Goal: Task Accomplishment & Management: Use online tool/utility

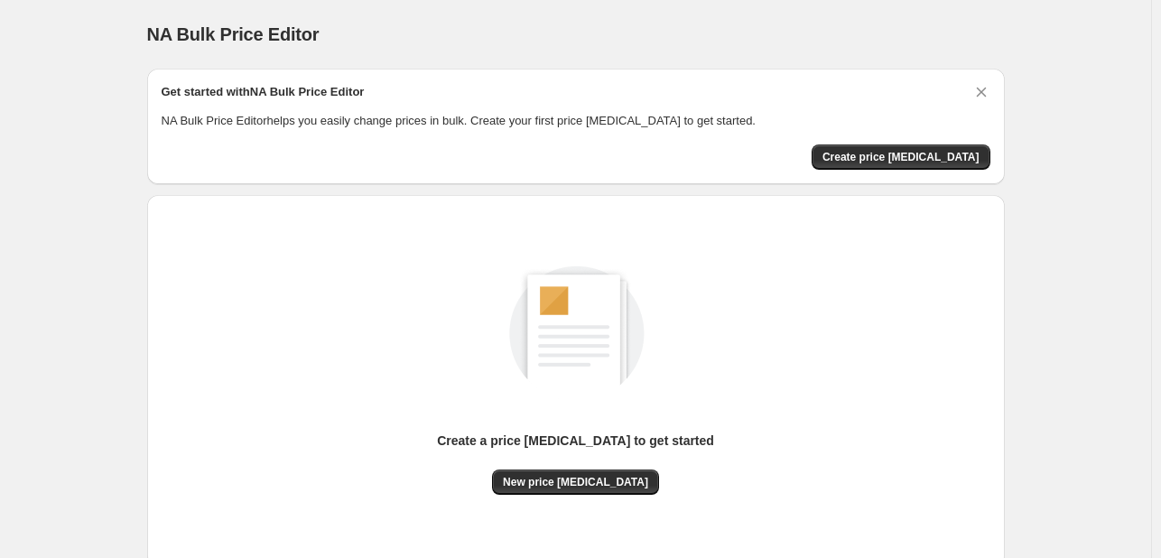
click at [607, 467] on div "Create a price [MEDICAL_DATA] to get started" at bounding box center [575, 451] width 277 height 38
click at [552, 489] on button "New price [MEDICAL_DATA]" at bounding box center [575, 482] width 167 height 25
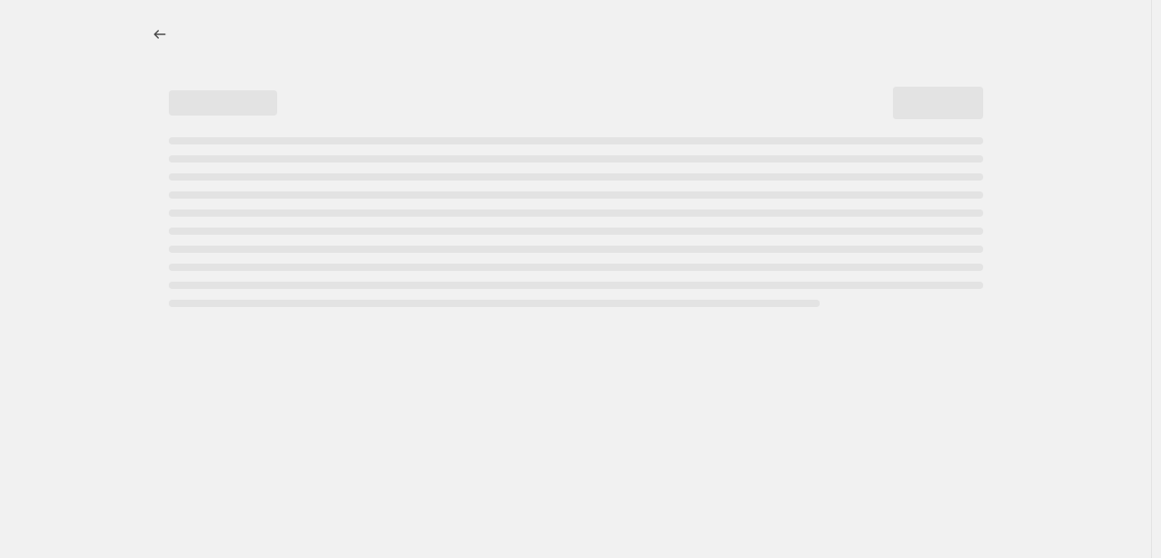
select select "percentage"
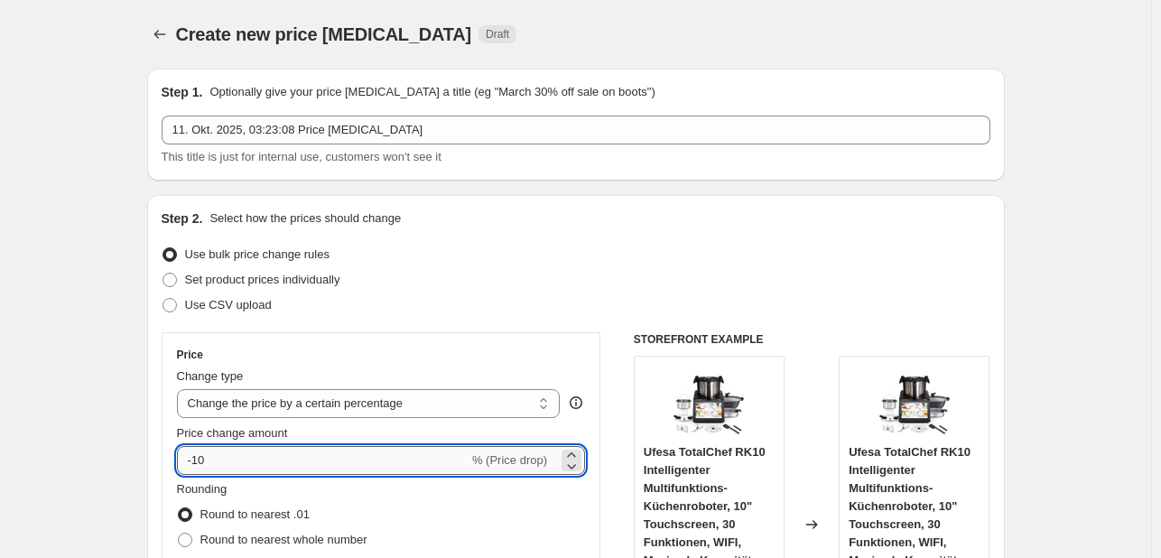
click at [332, 460] on input "-10" at bounding box center [323, 460] width 292 height 29
type input "-1"
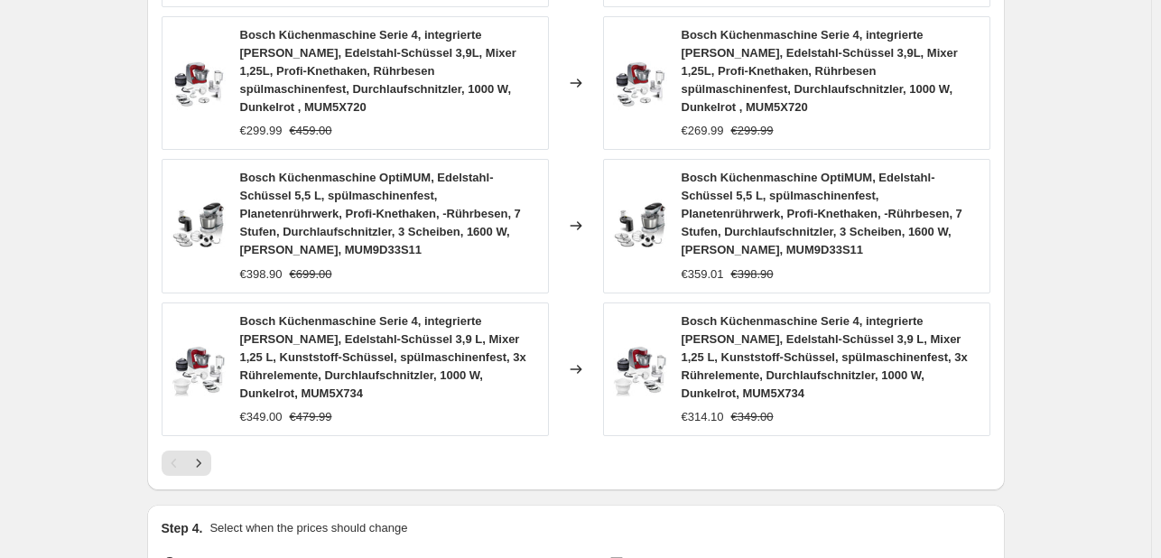
scroll to position [1413, 0]
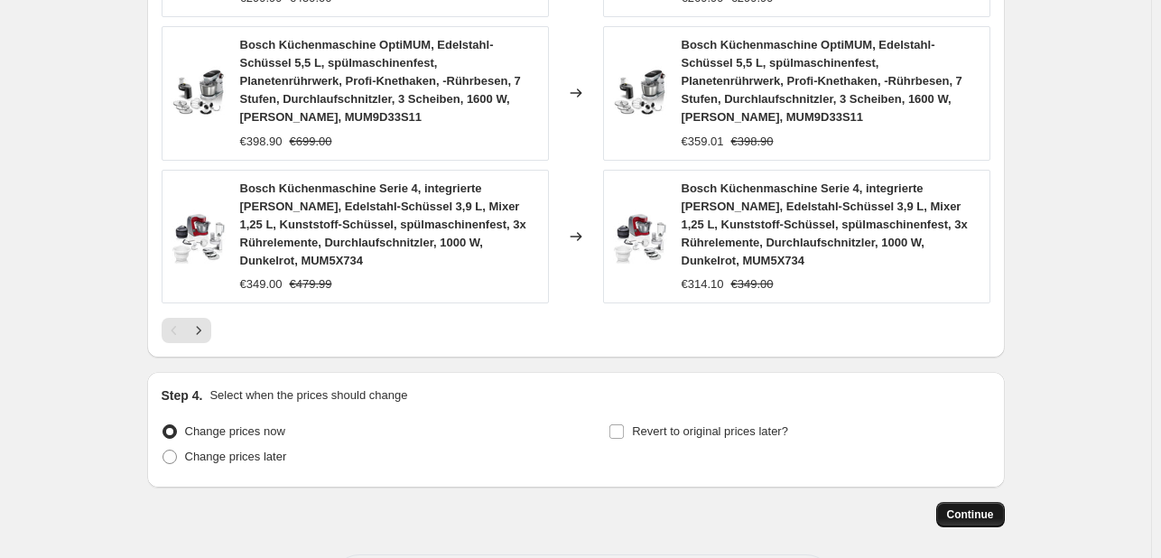
type input "-30"
click at [975, 508] on span "Continue" at bounding box center [970, 515] width 47 height 14
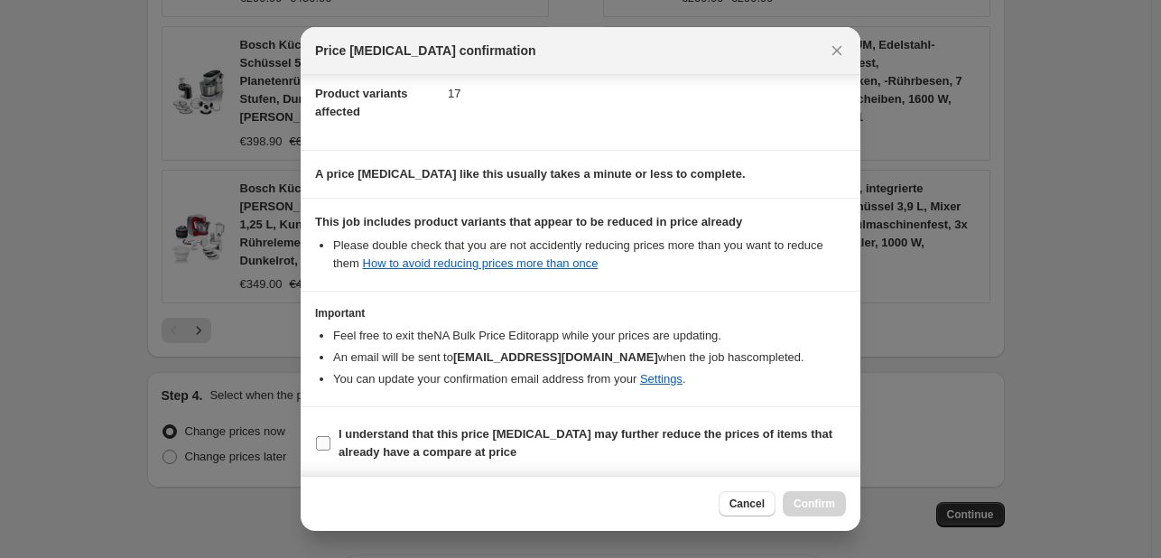
scroll to position [201, 0]
click at [401, 429] on b "I understand that this price [MEDICAL_DATA] may further reduce the prices of it…" at bounding box center [586, 441] width 494 height 32
click at [331, 434] on input "I understand that this price [MEDICAL_DATA] may further reduce the prices of it…" at bounding box center [323, 441] width 14 height 14
checkbox input "true"
click at [826, 499] on span "Confirm" at bounding box center [815, 504] width 42 height 14
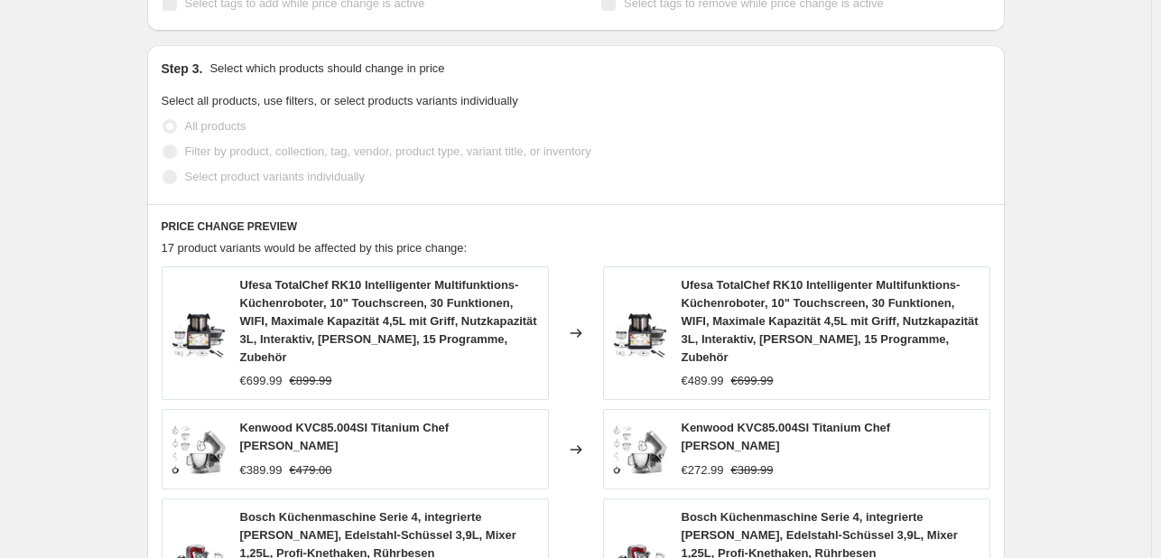
scroll to position [648, 0]
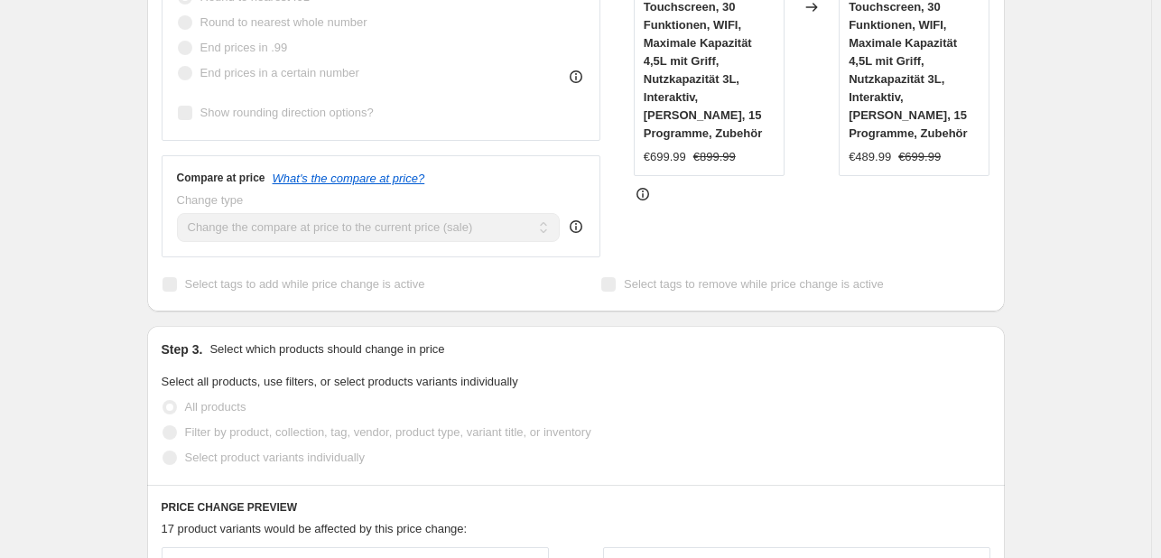
select select "percentage"
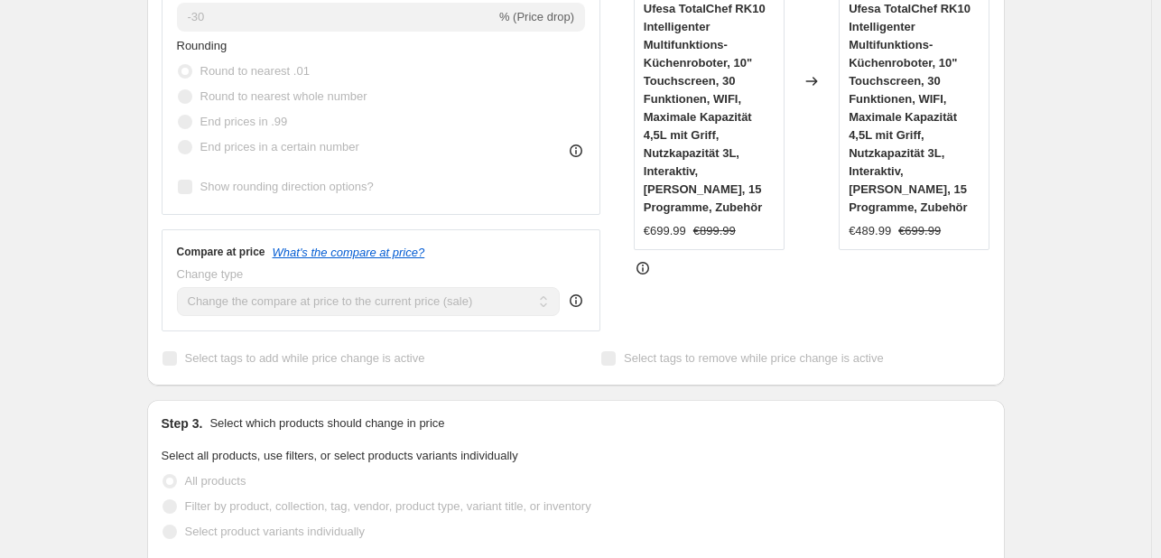
scroll to position [0, 0]
